Goal: Book appointment/travel/reservation

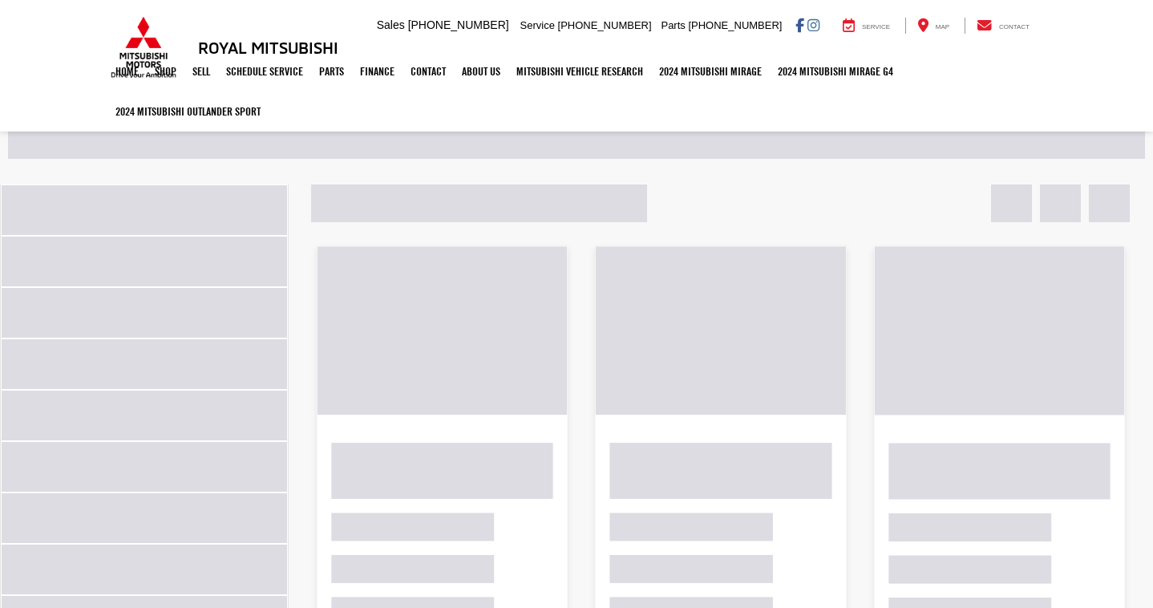
select select "Month"
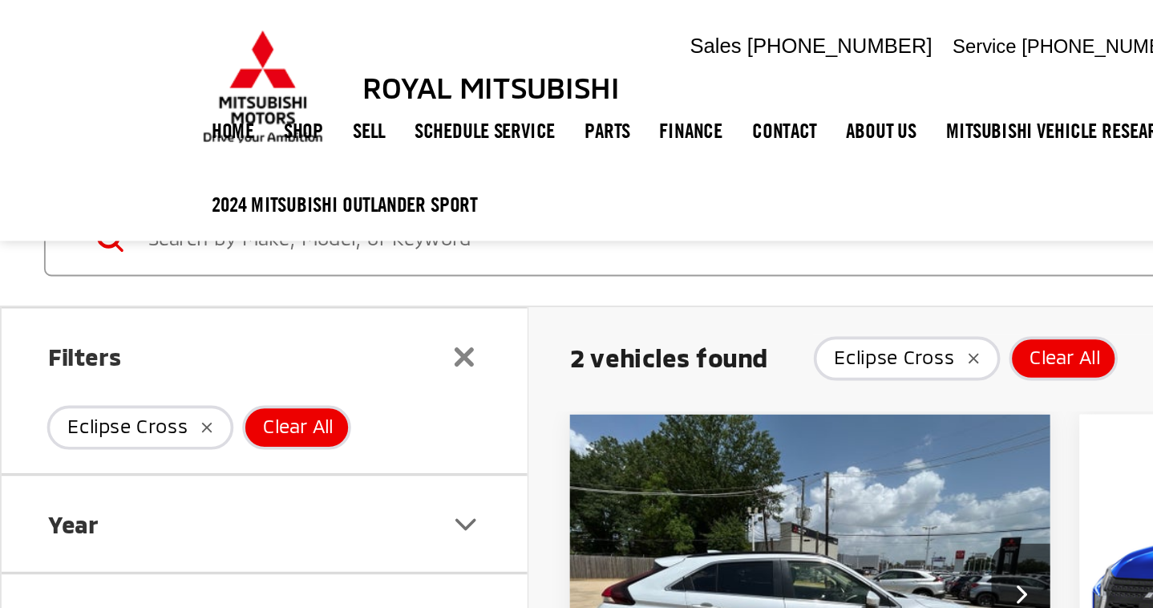
click at [804, 371] on div "If you have a vehicle you would like to trade-in, we could assist you via live …" at bounding box center [972, 426] width 337 height 156
click at [310, 371] on img "2025 Mitsubishi Eclipse Cross SE 0" at bounding box center [442, 325] width 265 height 199
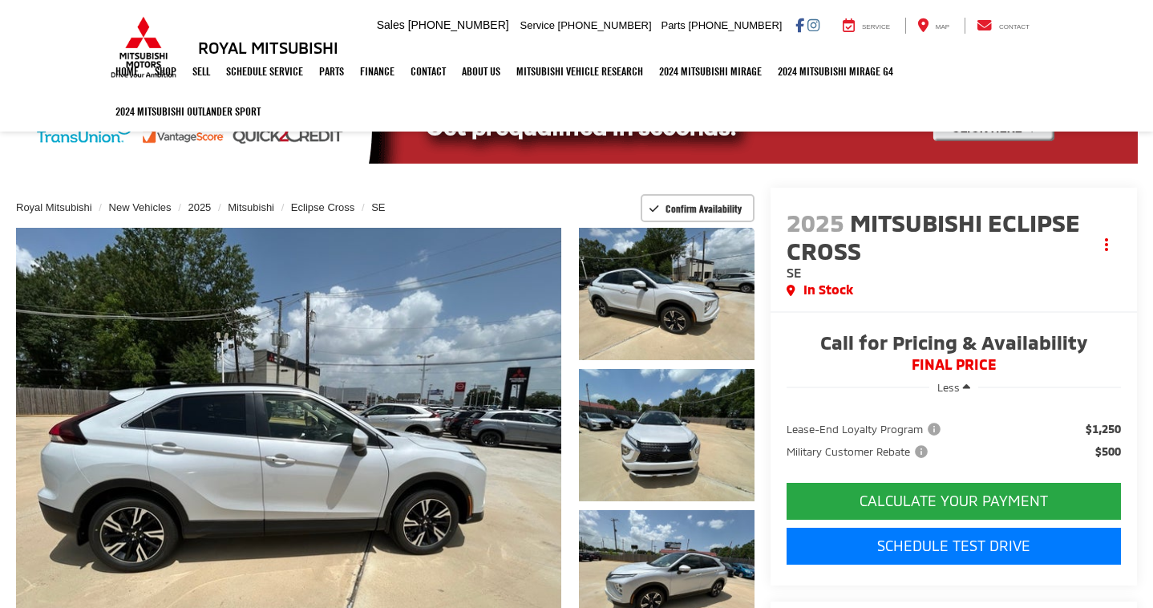
select select "Month"
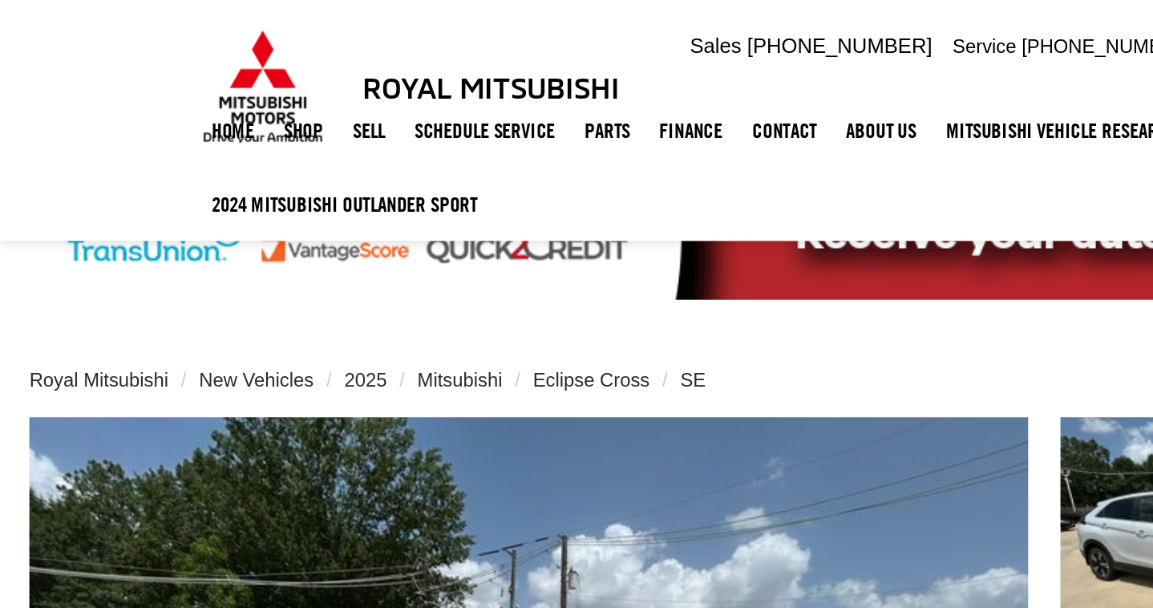
type input "07"
type input "45"
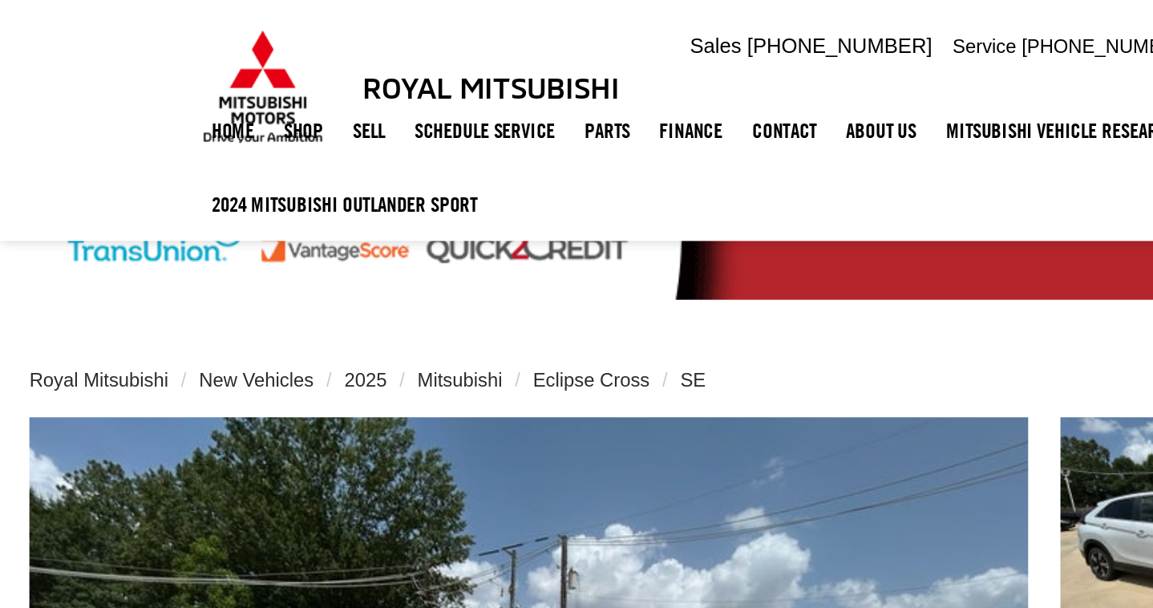
select select "Month"
